Goal: Task Accomplishment & Management: Use online tool/utility

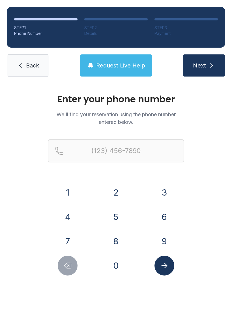
click at [121, 239] on button "8" at bounding box center [116, 241] width 20 height 20
click at [73, 193] on button "1" at bounding box center [68, 192] width 20 height 20
click at [166, 190] on button "3" at bounding box center [165, 192] width 20 height 20
click at [70, 215] on button "4" at bounding box center [68, 217] width 20 height 20
click at [157, 191] on button "3" at bounding box center [165, 192] width 20 height 20
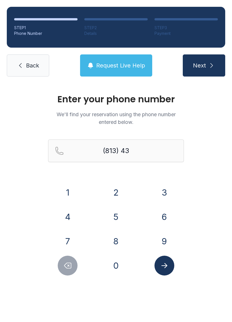
click at [71, 188] on button "1" at bounding box center [68, 192] width 20 height 20
click at [119, 274] on button "0" at bounding box center [116, 265] width 20 height 20
click at [167, 189] on button "3" at bounding box center [165, 192] width 20 height 20
click at [70, 242] on button "7" at bounding box center [68, 241] width 20 height 20
click at [161, 242] on button "9" at bounding box center [165, 241] width 20 height 20
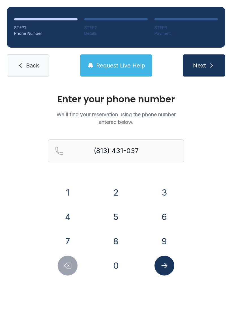
type input "[PHONE_NUMBER]"
click at [171, 268] on button "Submit lookup form" at bounding box center [165, 265] width 20 height 20
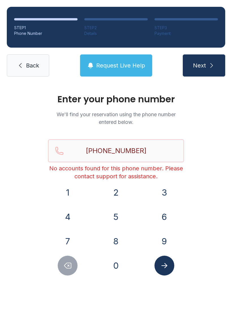
click at [23, 64] on icon at bounding box center [20, 65] width 7 height 7
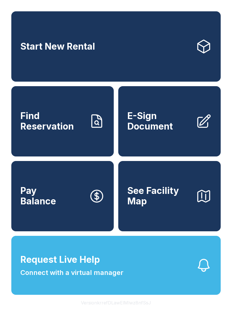
click at [74, 130] on span "Find Reservation" at bounding box center [52, 121] width 64 height 21
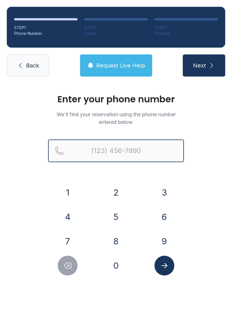
click at [97, 150] on input "Reservation phone number" at bounding box center [116, 150] width 136 height 23
type input "[PHONE_NUMBER]"
click at [204, 65] on button "Next" at bounding box center [204, 65] width 42 height 22
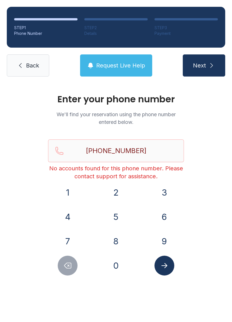
click at [29, 61] on link "Back" at bounding box center [28, 65] width 42 height 22
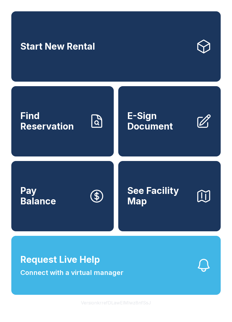
click at [108, 45] on link "Start New Rental" at bounding box center [115, 46] width 209 height 70
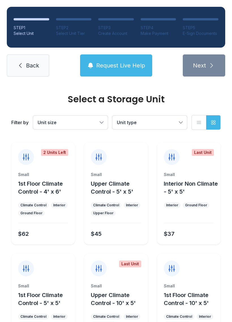
click at [144, 125] on span "Unit type" at bounding box center [147, 122] width 60 height 7
click at [83, 121] on span "Unit size" at bounding box center [68, 122] width 60 height 7
click at [23, 62] on icon at bounding box center [20, 65] width 7 height 7
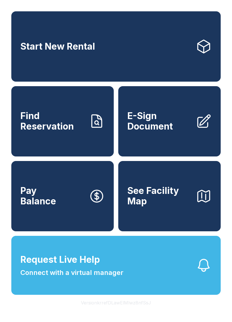
click at [153, 43] on link "Start New Rental" at bounding box center [115, 46] width 209 height 70
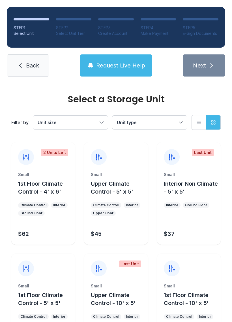
click at [35, 55] on link "Back" at bounding box center [28, 65] width 42 height 22
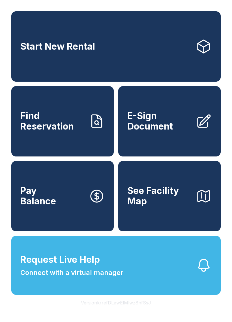
click at [106, 272] on span "Request Live Help Connect with a virtual manager" at bounding box center [71, 264] width 103 height 25
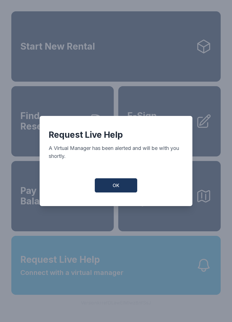
click at [117, 191] on button "OK" at bounding box center [116, 185] width 42 height 14
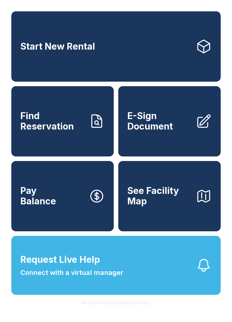
click at [183, 288] on button "Request Live Help Connect with a virtual manager" at bounding box center [115, 264] width 209 height 59
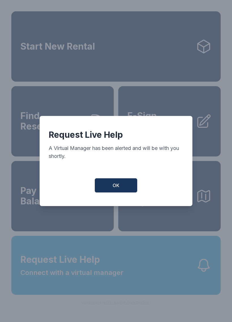
click at [125, 185] on button "OK" at bounding box center [116, 185] width 42 height 14
